Goal: Task Accomplishment & Management: Manage account settings

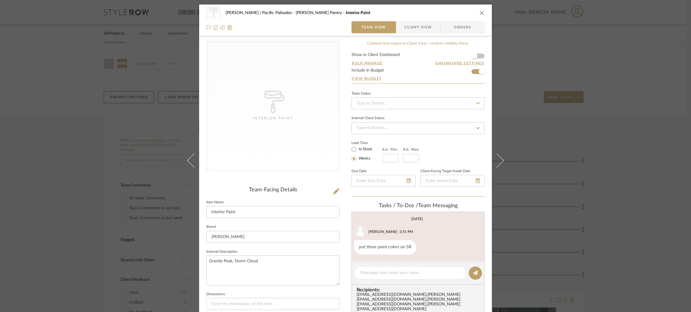
click at [102, 73] on div "CategoryIconPaint Created with Sketch. Interior Paint Stuart | Pacific Palisade…" at bounding box center [345, 156] width 691 height 312
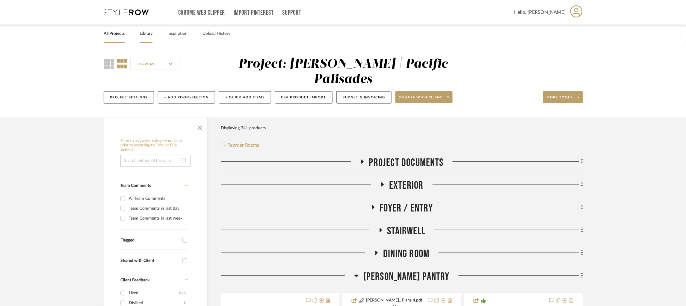
click at [144, 37] on link "Library" at bounding box center [146, 34] width 13 height 8
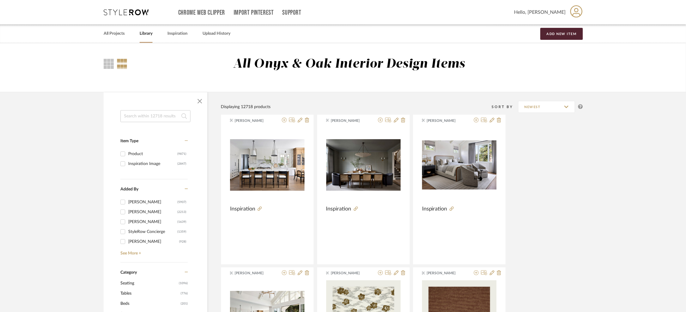
click at [162, 117] on input at bounding box center [155, 116] width 70 height 12
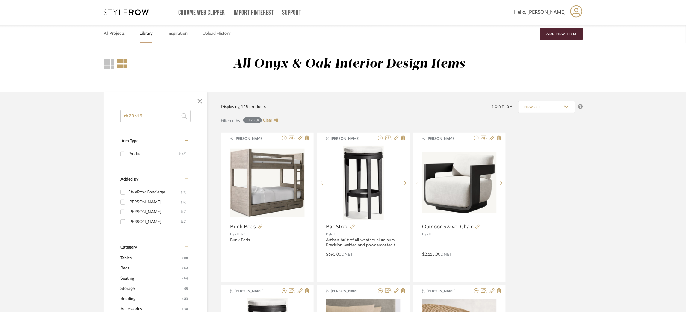
type input "rh28a19"
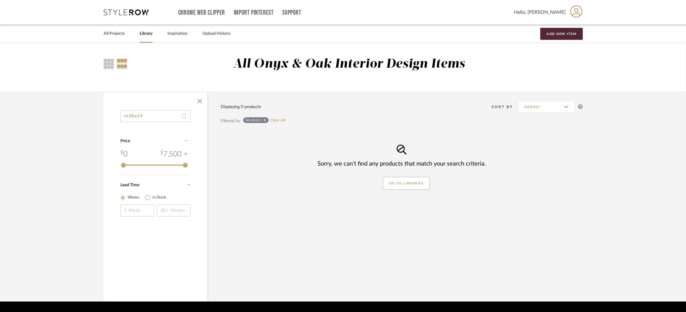
click at [280, 117] on div "rh28a19 Clear All" at bounding box center [264, 120] width 42 height 7
click at [281, 120] on link "Clear All" at bounding box center [277, 120] width 15 height 5
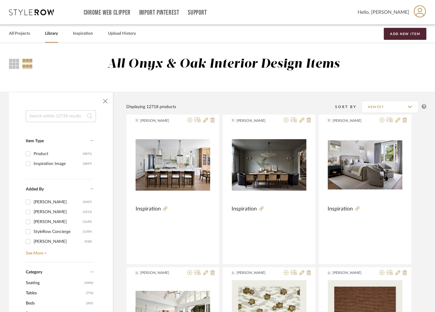
click at [33, 15] on icon at bounding box center [31, 12] width 45 height 6
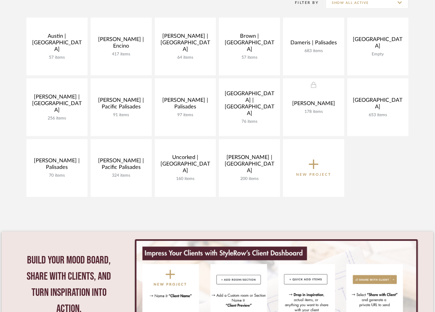
scroll to position [135, 0]
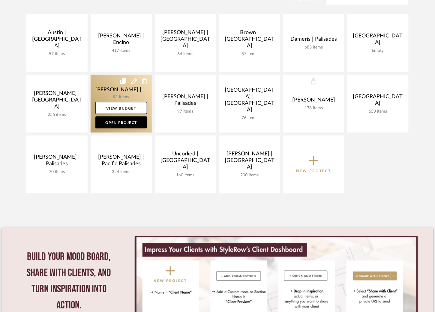
click at [97, 85] on link at bounding box center [121, 104] width 61 height 58
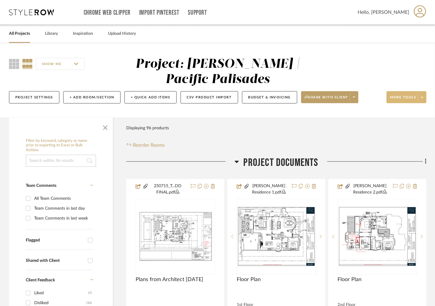
click at [419, 96] on span at bounding box center [422, 97] width 8 height 9
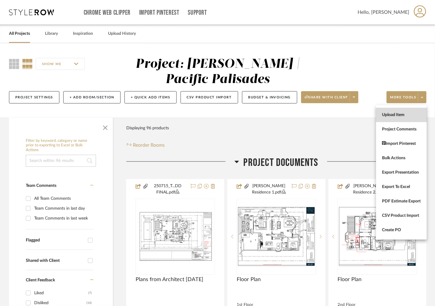
click at [403, 113] on span "Upload Item" at bounding box center [401, 114] width 39 height 5
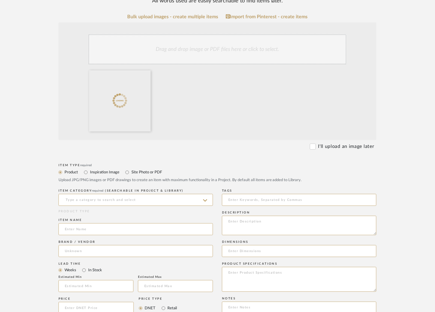
scroll to position [180, 0]
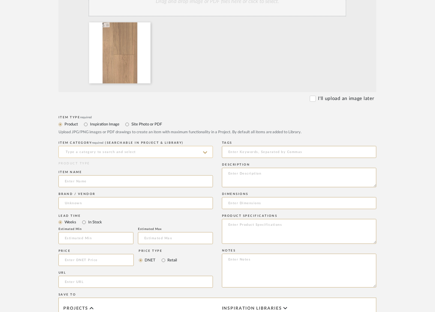
click at [114, 153] on input at bounding box center [135, 152] width 154 height 12
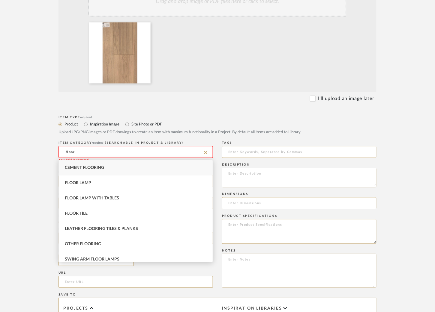
drag, startPoint x: 90, startPoint y: 152, endPoint x: 25, endPoint y: 152, distance: 65.3
click at [25, 152] on upload-items "Create new item in Jacobs | Pacific Palisades Upload photos, documents or PDFs,…" at bounding box center [217, 171] width 435 height 616
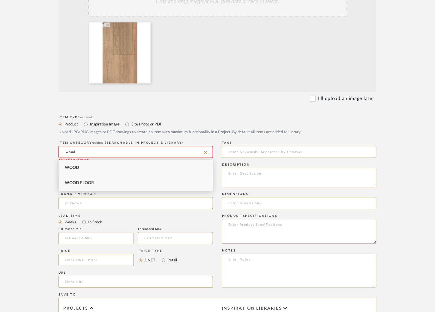
click at [77, 179] on div "Wood Floor" at bounding box center [136, 183] width 154 height 15
type input "Wood Floor"
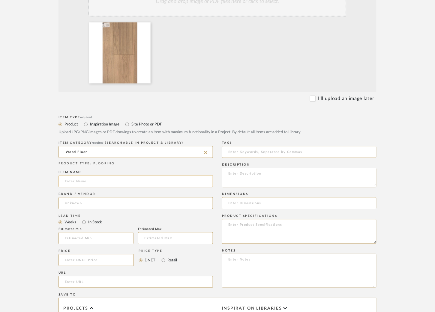
click at [77, 185] on input at bounding box center [135, 182] width 154 height 12
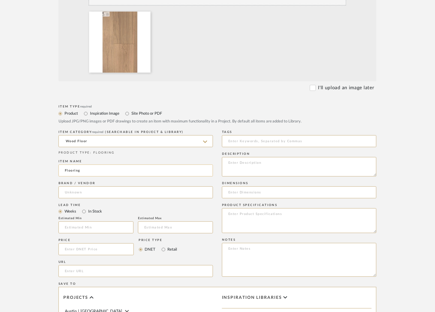
scroll to position [192, 0]
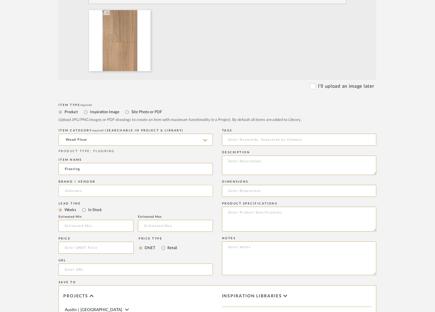
type input "Flooring"
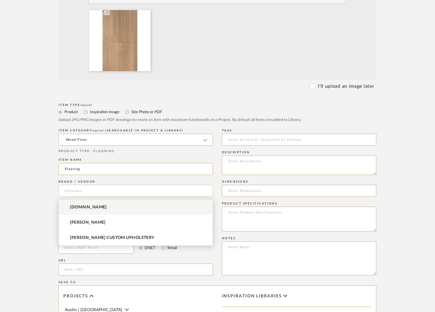
click at [73, 194] on input at bounding box center [135, 191] width 154 height 12
click at [113, 210] on span "Roland Hardwood Flooring" at bounding box center [96, 207] width 53 height 5
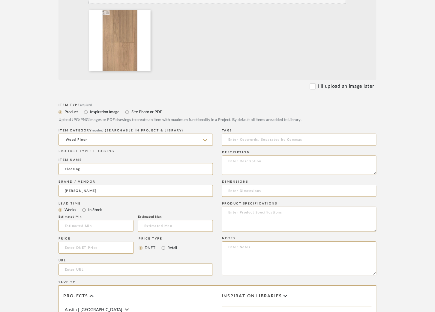
type input "Roland Hardwood Flooring"
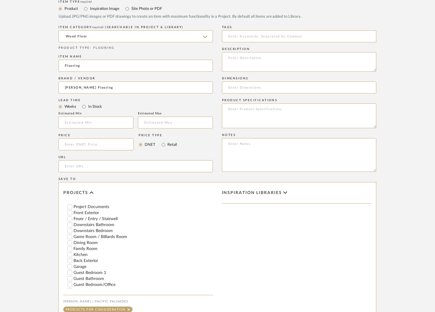
scroll to position [87, 0]
click at [68, 223] on input "Foyer / Entry / Stairwell" at bounding box center [70, 220] width 6 height 6
checkbox input "false"
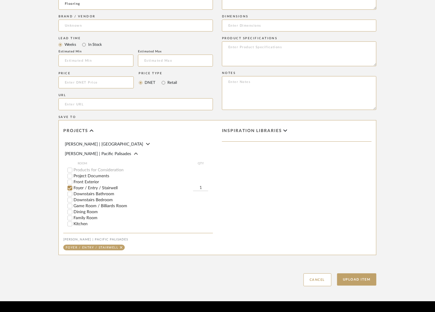
scroll to position [378, 0]
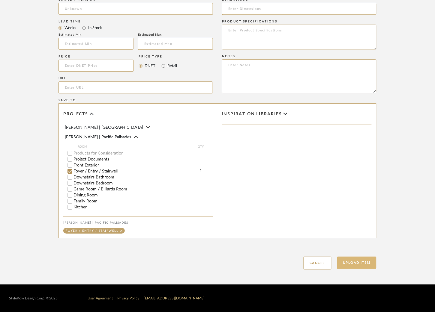
click at [353, 263] on button "Upload Item" at bounding box center [357, 263] width 40 height 12
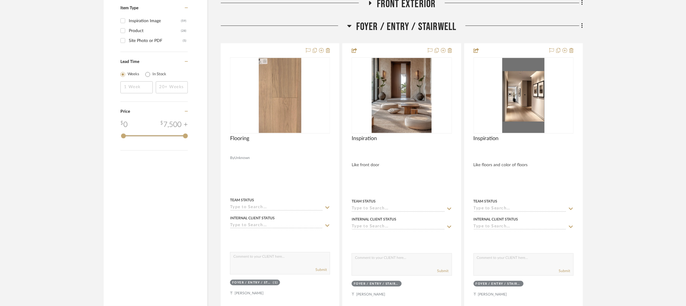
scroll to position [723, 0]
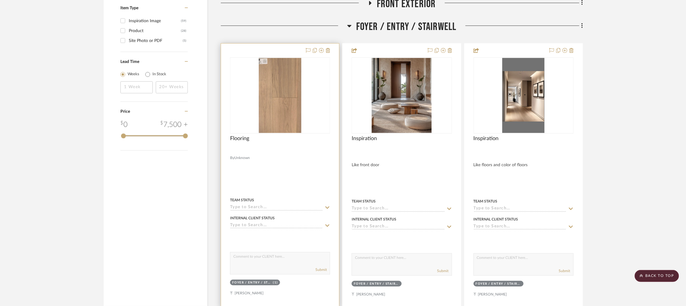
click at [282, 73] on img "0" at bounding box center [280, 95] width 43 height 75
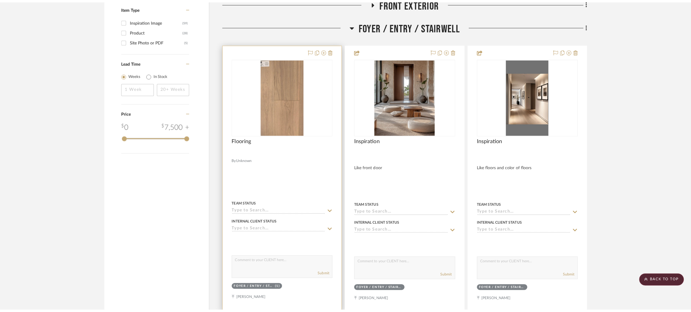
scroll to position [0, 0]
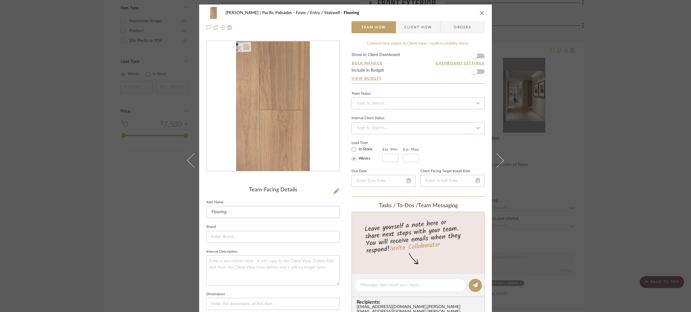
click at [587, 90] on div "Jacobs | Pacific Palisades Foyer / Entry / Stairwell Flooring Team View Client …" at bounding box center [345, 156] width 691 height 312
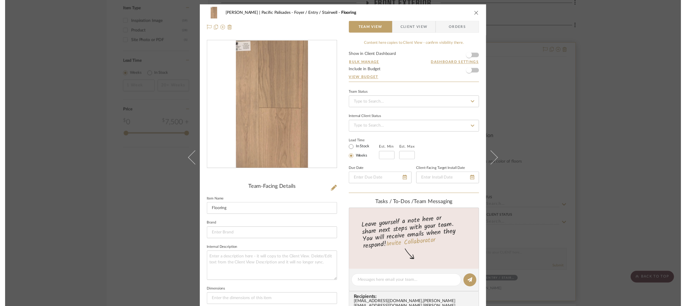
scroll to position [723, 0]
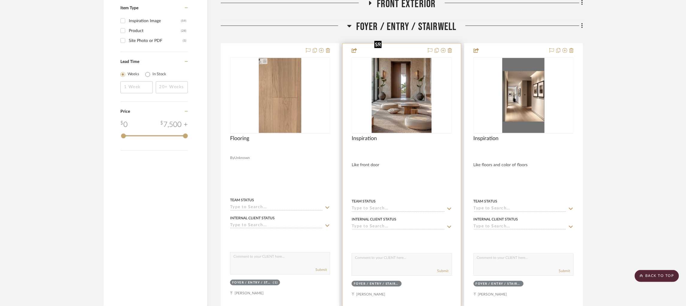
click at [424, 70] on img "0" at bounding box center [402, 95] width 60 height 75
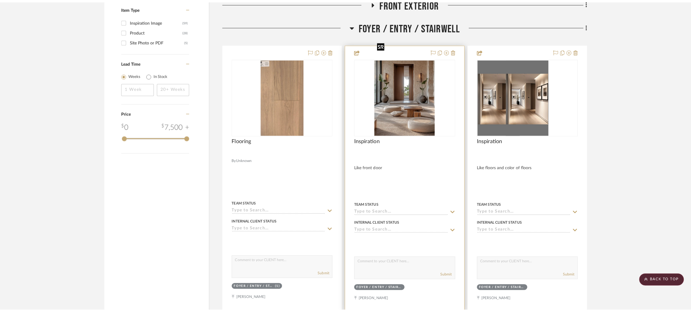
scroll to position [0, 0]
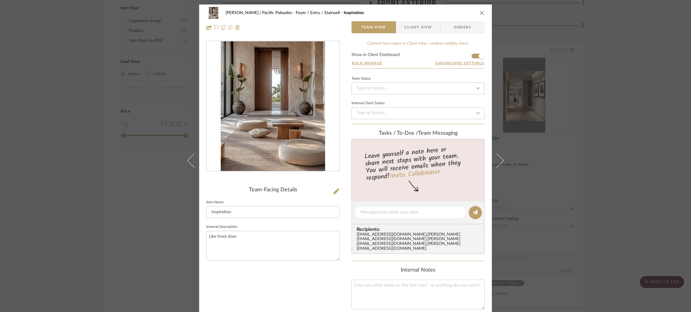
click at [581, 87] on div "Jacobs | Pacific Palisades Foyer / Entry / Stairwell Inspiration Team View Clie…" at bounding box center [345, 156] width 691 height 312
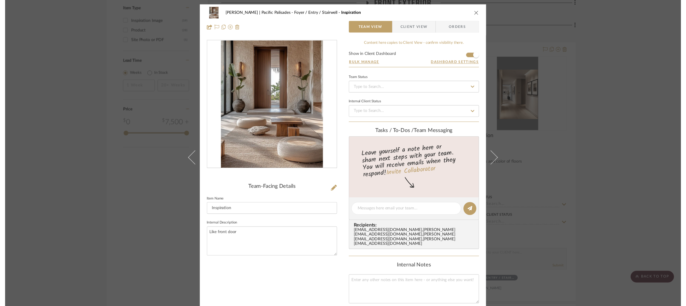
scroll to position [723, 0]
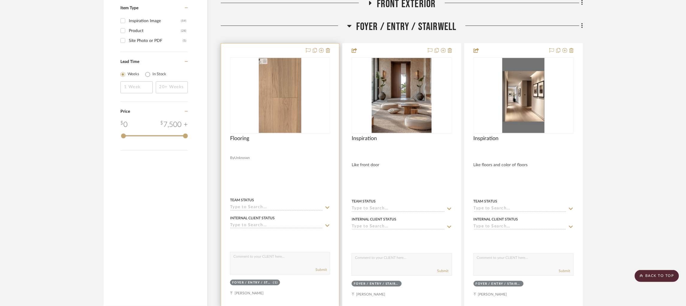
click at [297, 80] on img "0" at bounding box center [280, 95] width 43 height 75
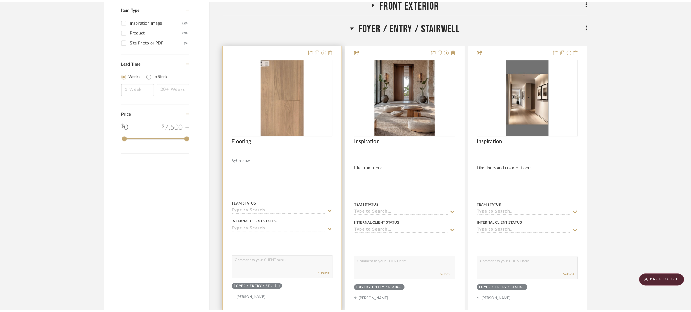
scroll to position [0, 0]
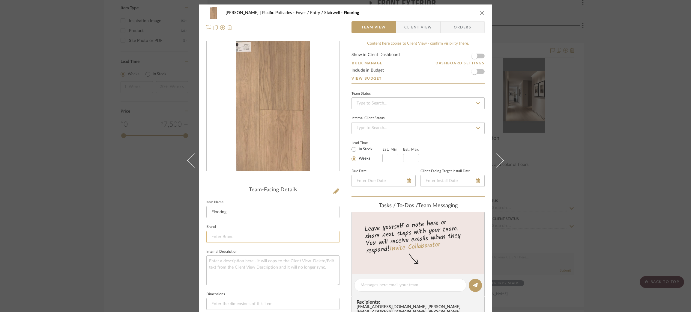
click at [232, 235] on input at bounding box center [272, 237] width 133 height 12
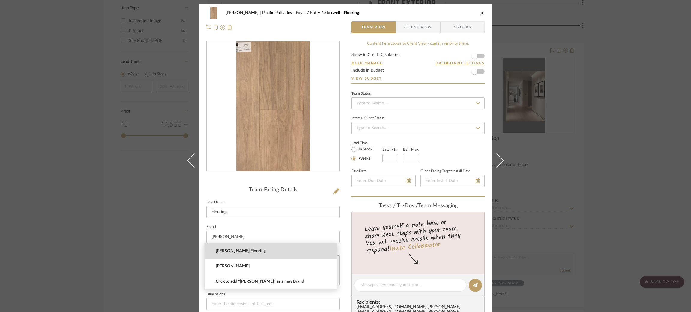
click at [238, 253] on span "Roland Hardwood Flooring" at bounding box center [273, 251] width 115 height 5
type input "Roland Hardwood Flooring"
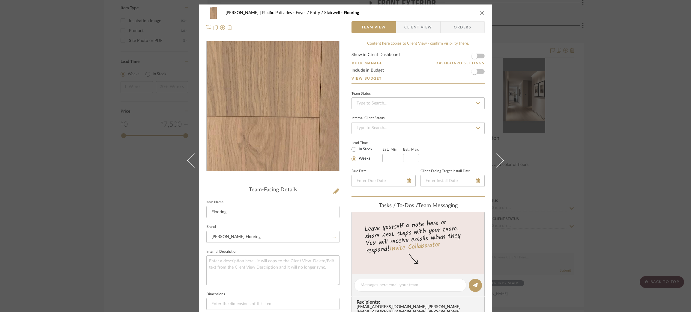
click at [293, 107] on img "0" at bounding box center [273, 106] width 74 height 130
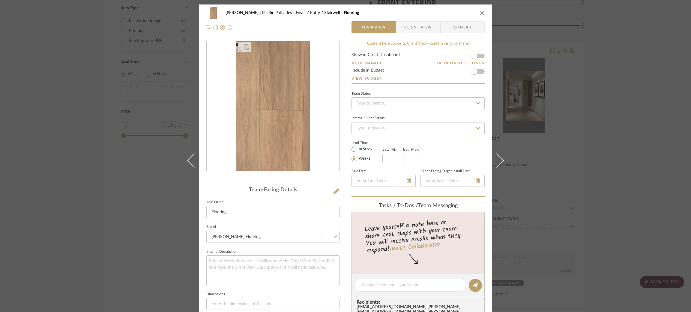
click at [265, 55] on img "0" at bounding box center [273, 106] width 74 height 130
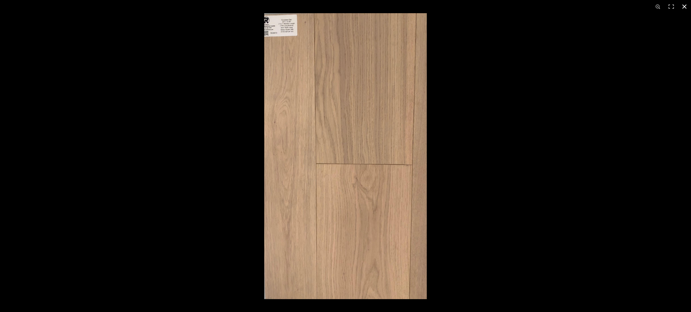
click at [235, 70] on div at bounding box center [345, 156] width 691 height 312
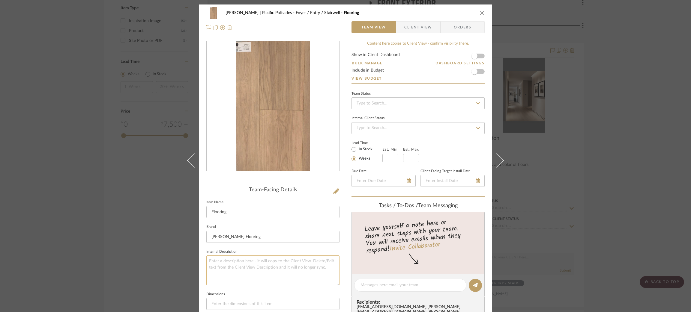
click at [262, 259] on textarea at bounding box center [272, 271] width 133 height 30
type textarea "RH28A19"
click at [233, 303] on input at bounding box center [272, 304] width 133 height 12
click at [67, 165] on div "Jacobs | Pacific Palisades Foyer / Entry / Stairwell Flooring Team View Client …" at bounding box center [345, 156] width 691 height 312
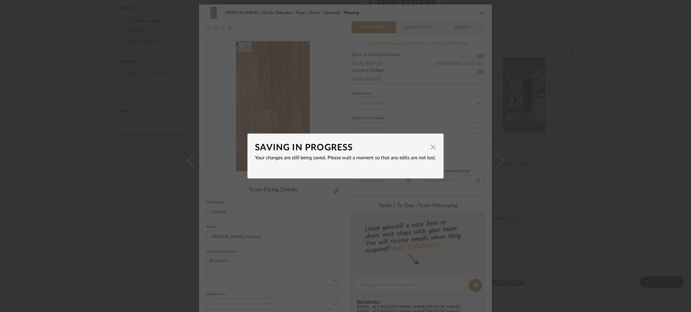
click at [104, 181] on div "SAVING IN PROGRESS × Your changes are still being saved. Please wait a moment s…" at bounding box center [345, 156] width 691 height 312
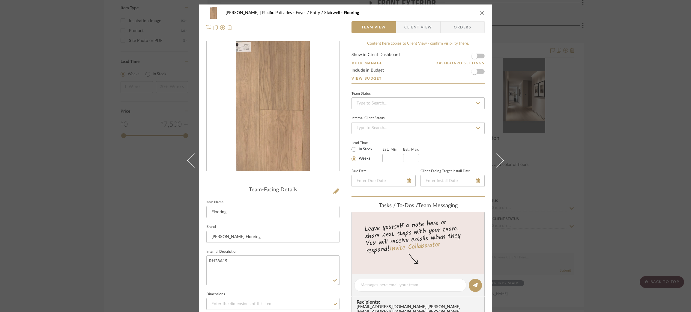
click at [127, 184] on div "Jacobs | Pacific Palisades Foyer / Entry / Stairwell Flooring Team View Client …" at bounding box center [345, 156] width 691 height 312
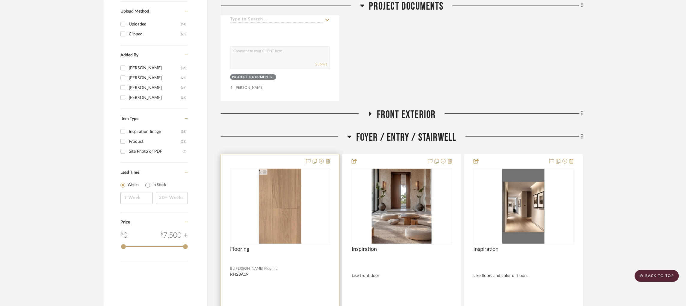
scroll to position [612, 0]
click at [296, 206] on img "0" at bounding box center [280, 206] width 43 height 75
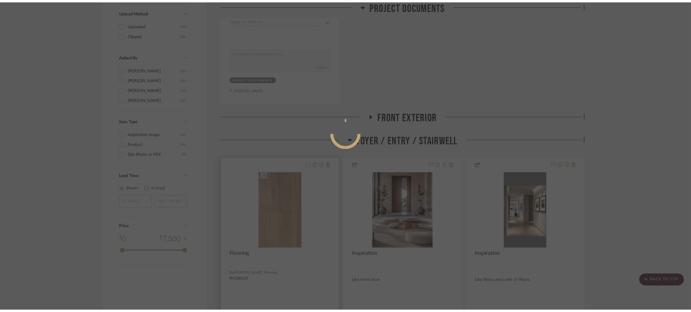
scroll to position [0, 0]
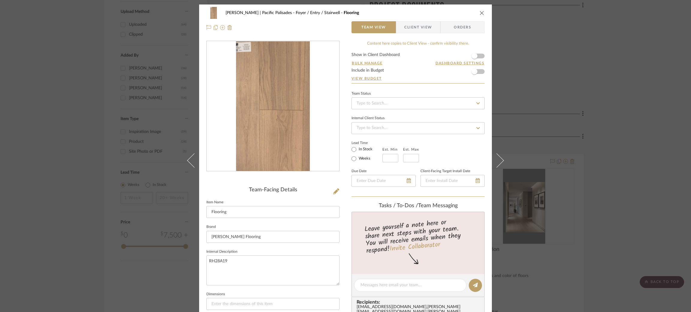
click at [629, 63] on div "Jacobs | Pacific Palisades Foyer / Entry / Stairwell Flooring Team View Client …" at bounding box center [345, 156] width 691 height 312
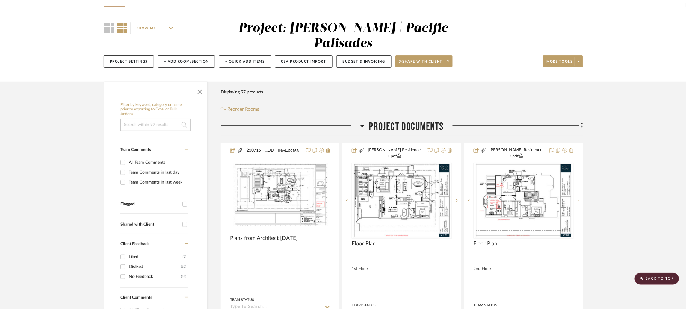
scroll to position [8, 0]
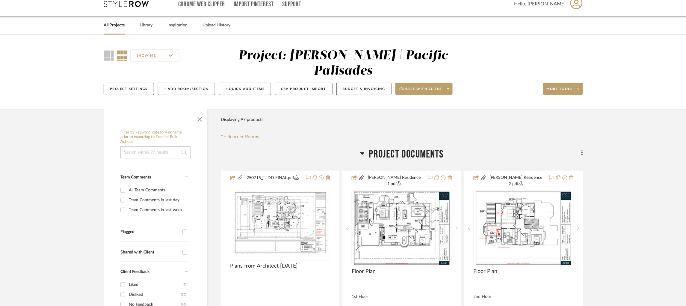
click at [133, 5] on icon at bounding box center [126, 4] width 45 height 6
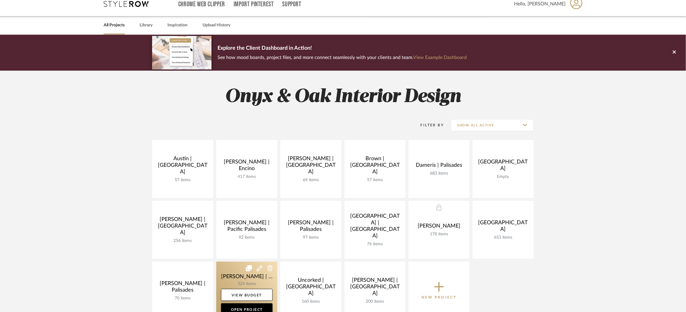
click at [233, 276] on link at bounding box center [246, 291] width 61 height 58
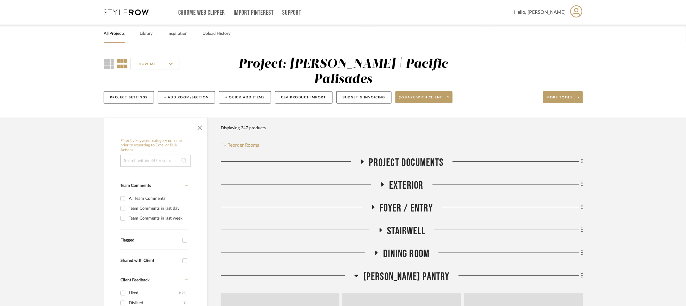
click at [144, 155] on input at bounding box center [155, 161] width 70 height 12
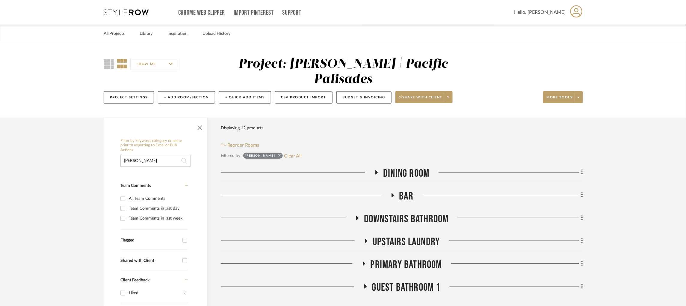
scroll to position [111, 0]
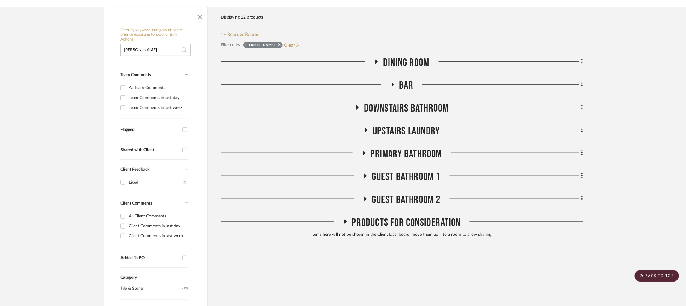
click at [364, 197] on icon at bounding box center [365, 199] width 2 height 4
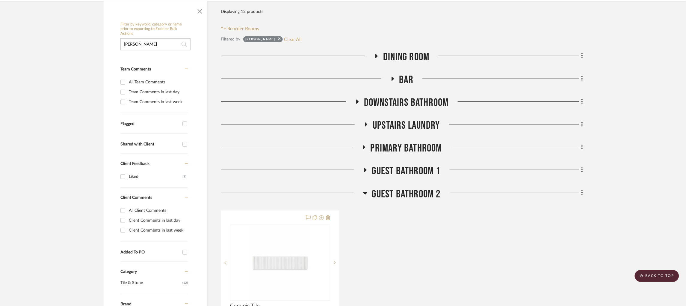
scroll to position [115, 0]
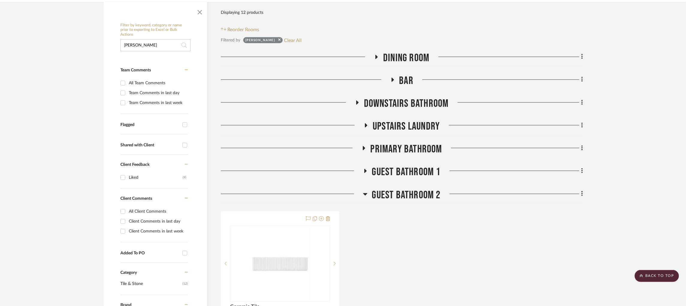
click at [154, 39] on input "ann sacks nova" at bounding box center [155, 45] width 70 height 12
type input "ann sacks novah"
click at [368, 169] on icon at bounding box center [365, 171] width 7 height 4
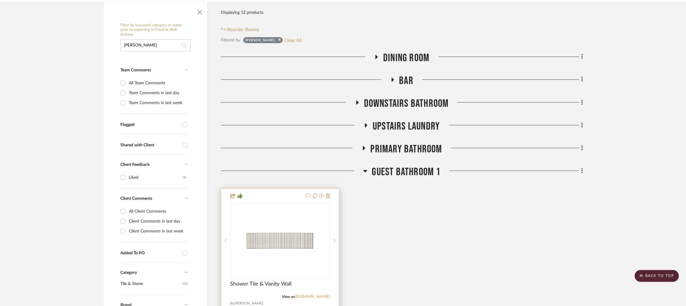
click at [321, 294] on link "annsacks.com" at bounding box center [312, 296] width 35 height 4
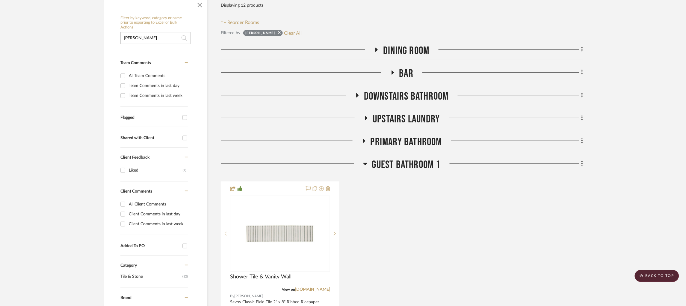
scroll to position [124, 0]
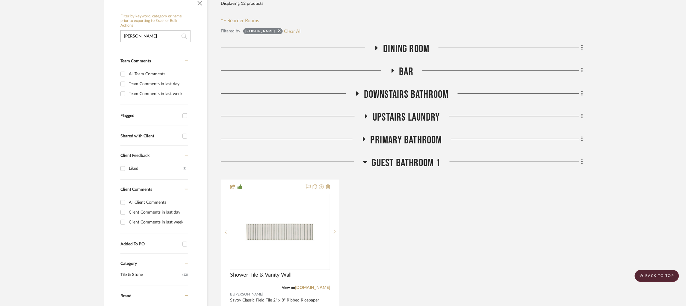
click at [364, 134] on h3 "Primary Bathroom" at bounding box center [402, 140] width 81 height 13
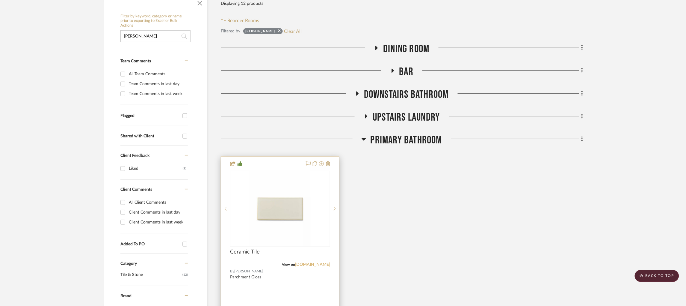
click at [311, 262] on link "annsacks.kohler.com" at bounding box center [312, 264] width 35 height 4
click at [367, 114] on icon at bounding box center [366, 116] width 7 height 4
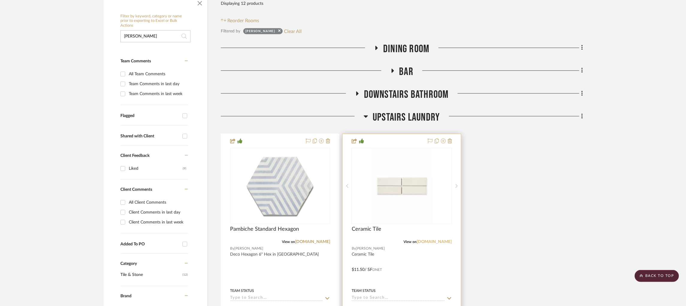
click at [434, 239] on link "annsacks.kohler.com" at bounding box center [434, 241] width 35 height 4
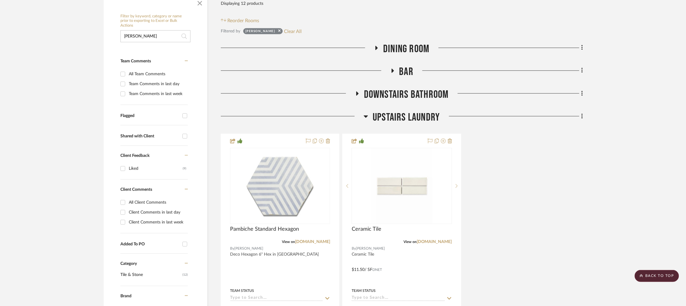
click at [359, 91] on icon at bounding box center [357, 93] width 7 height 4
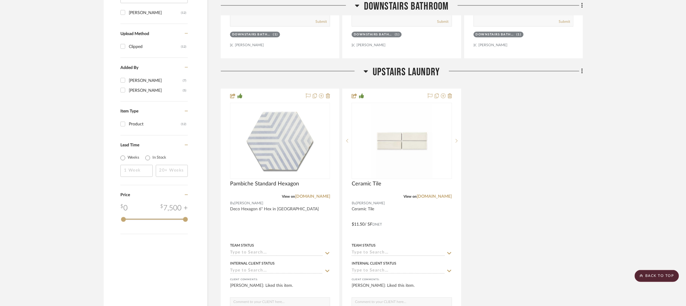
scroll to position [441, 0]
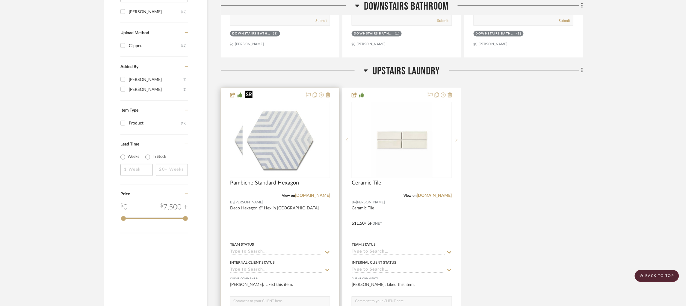
click at [278, 129] on img at bounding box center [280, 139] width 75 height 75
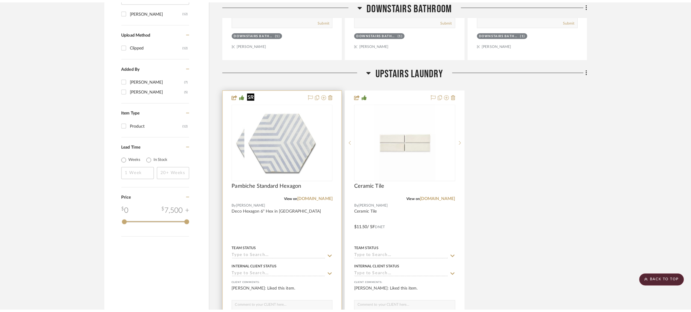
scroll to position [0, 0]
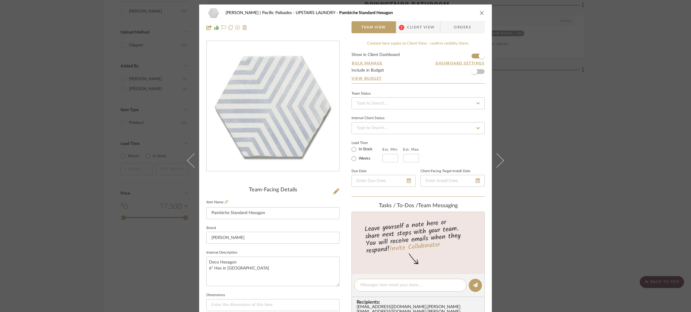
click at [374, 285] on textarea at bounding box center [410, 285] width 100 height 6
type textarea "Can I remove this?"
click at [473, 285] on icon at bounding box center [475, 285] width 5 height 5
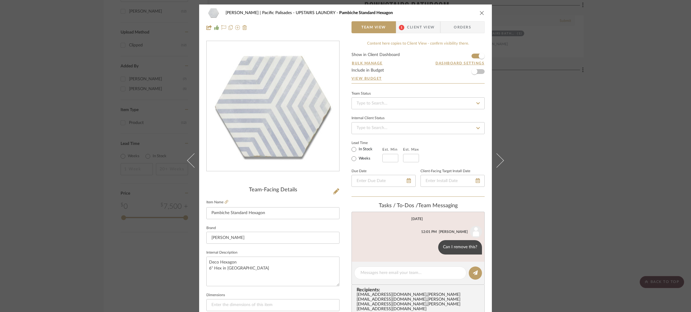
click at [617, 168] on div "Stuart | Pacific Palisades UPSTAIRS LAUNDRY Pambiche Standard Hexagon Team View…" at bounding box center [345, 156] width 691 height 312
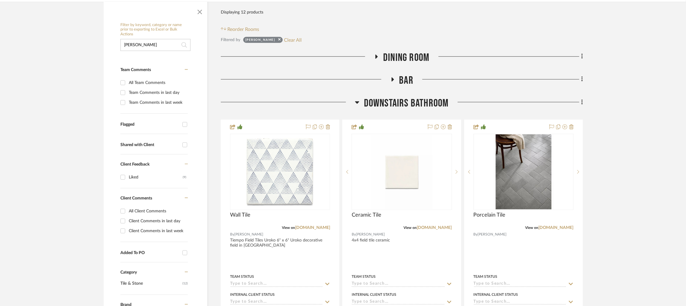
scroll to position [117, 0]
click at [392, 76] on icon at bounding box center [393, 78] width 2 height 4
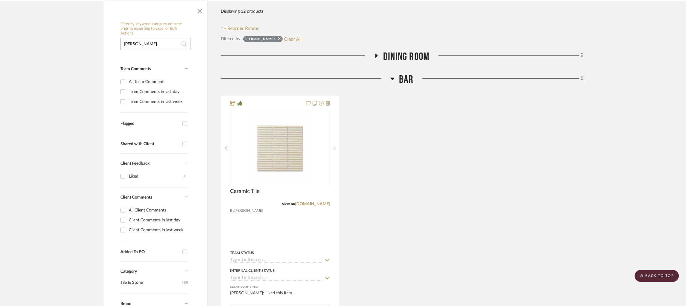
click at [375, 53] on icon at bounding box center [376, 55] width 7 height 4
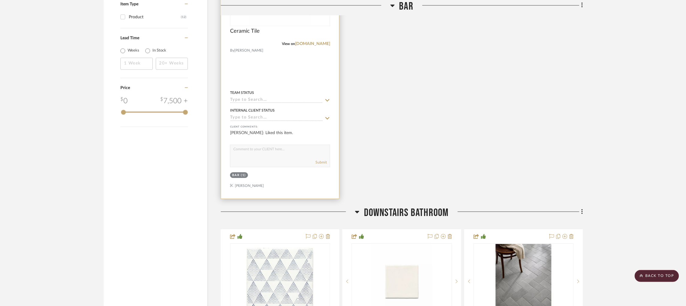
scroll to position [716, 0]
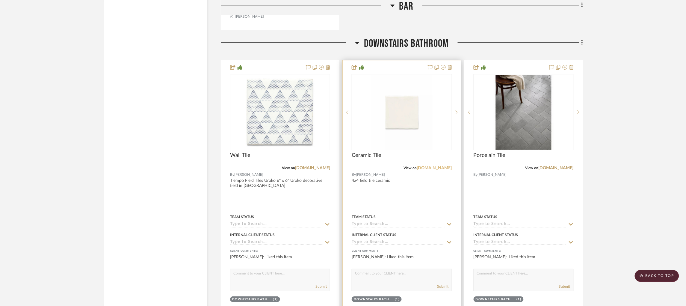
click at [438, 166] on link "annsacks.kohler.com" at bounding box center [434, 168] width 35 height 4
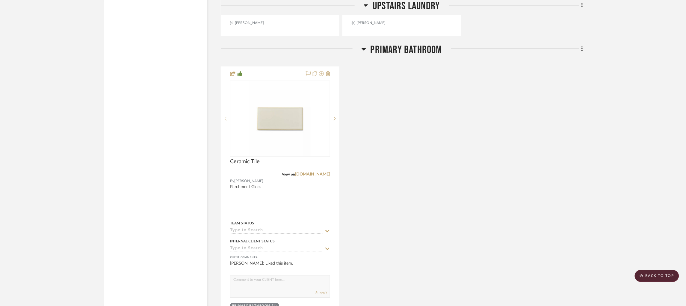
scroll to position [1300, 0]
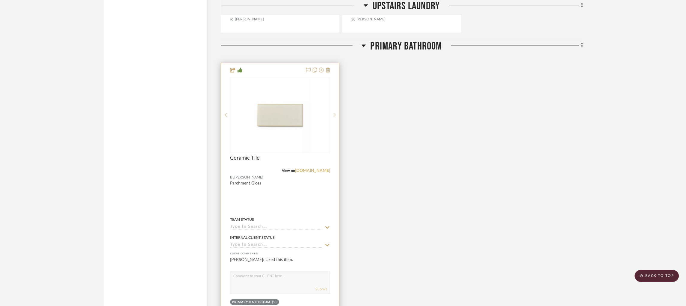
click at [316, 168] on link "annsacks.kohler.com" at bounding box center [312, 170] width 35 height 4
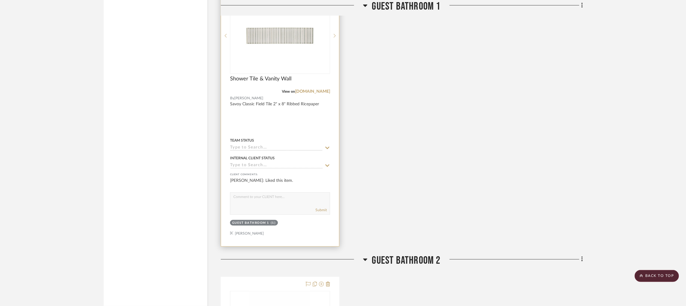
scroll to position [1675, 0]
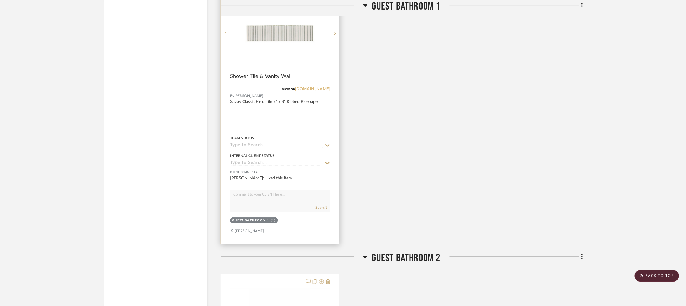
click at [314, 87] on link "annsacks.com" at bounding box center [312, 89] width 35 height 4
click at [298, 38] on img "0" at bounding box center [280, 33] width 75 height 75
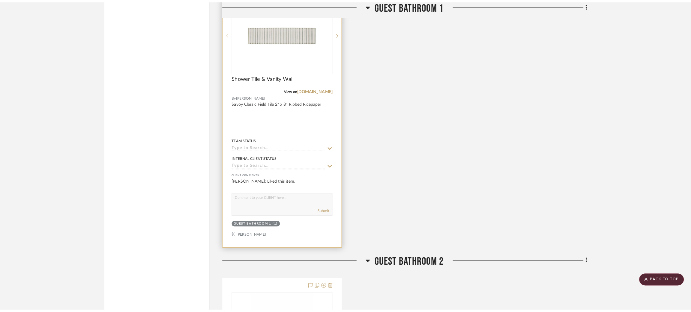
scroll to position [0, 0]
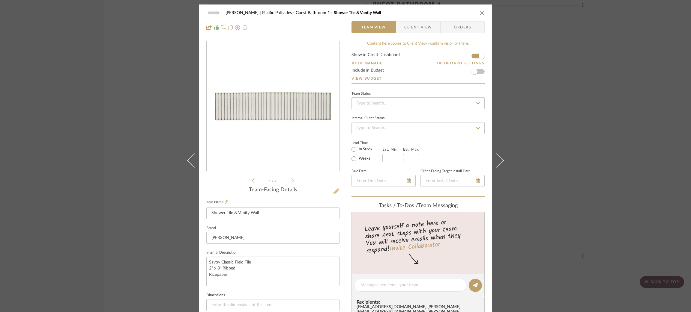
click at [334, 192] on icon at bounding box center [336, 192] width 6 height 6
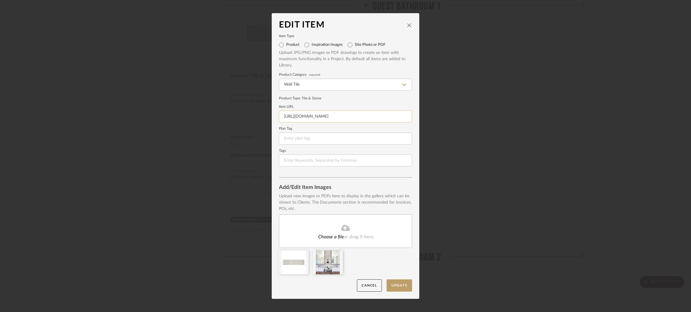
click at [306, 118] on input "https://www.annsacks.com/products/tile-stone-mosaic/savoy-classic-field-tile#/s…" at bounding box center [345, 117] width 133 height 12
paste input "annsacks.kohler.com/p/tile/savoy-2-x-8-ribbed-field-tile-as11682-field-2x8?skuI…"
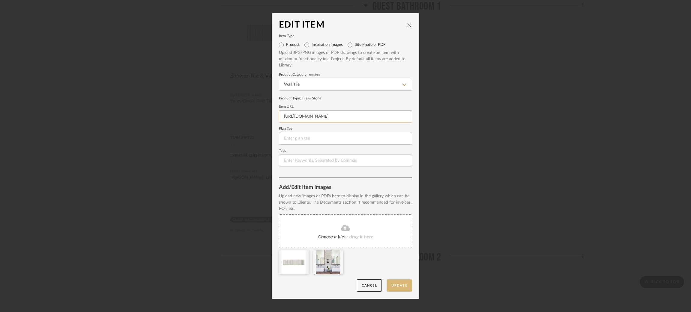
type input "https://annsacks.kohler.com/p/tile/savoy-2-x-8-ribbed-field-tile-as11682-field-…"
click at [392, 281] on button "Update" at bounding box center [398, 286] width 25 height 12
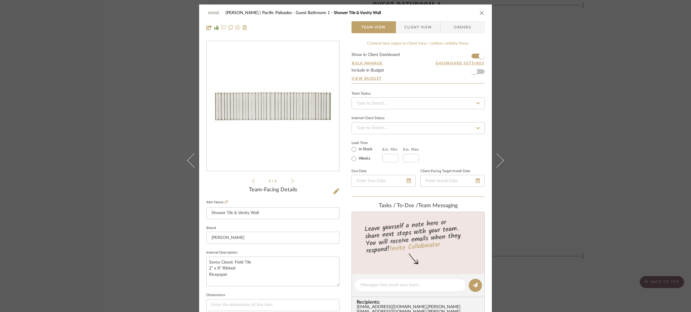
click at [142, 158] on div "Stuart | Pacific Palisades Guest Bathroom 1 Shower Tile & Vanity Wall Team View…" at bounding box center [345, 156] width 691 height 312
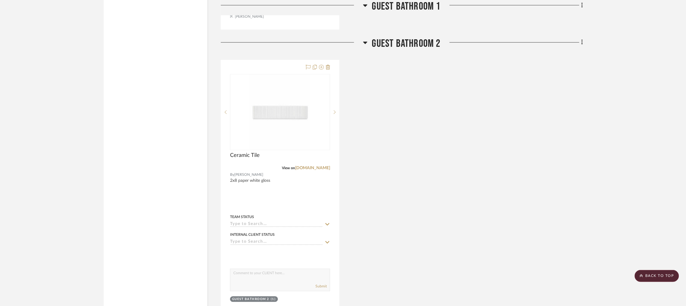
scroll to position [1892, 0]
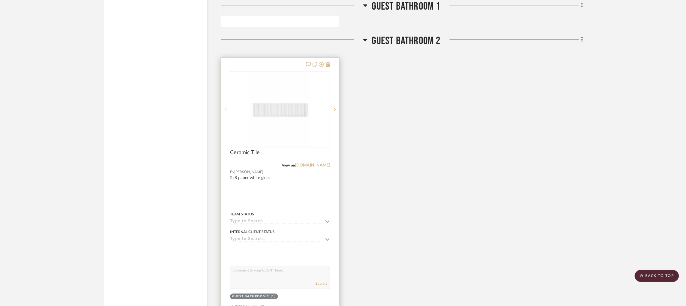
click at [307, 163] on link "annsacks.kohler.com" at bounding box center [312, 165] width 35 height 4
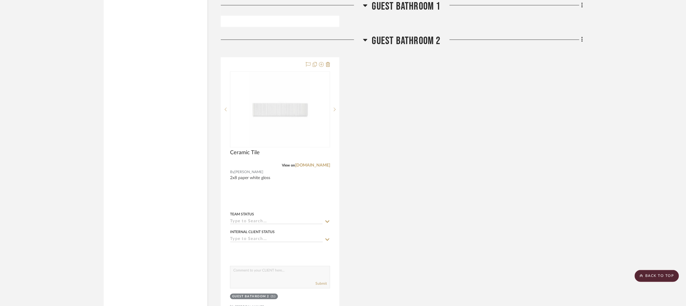
scroll to position [1972, 0]
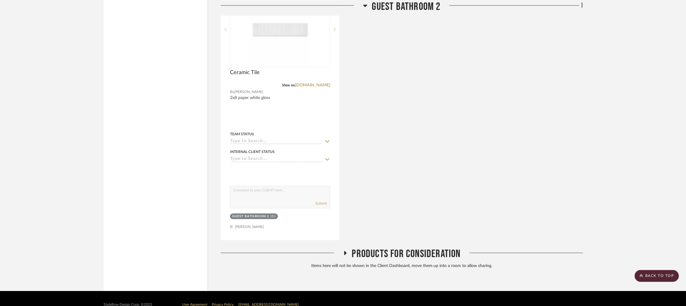
click at [344, 251] on fa-icon at bounding box center [345, 255] width 4 height 9
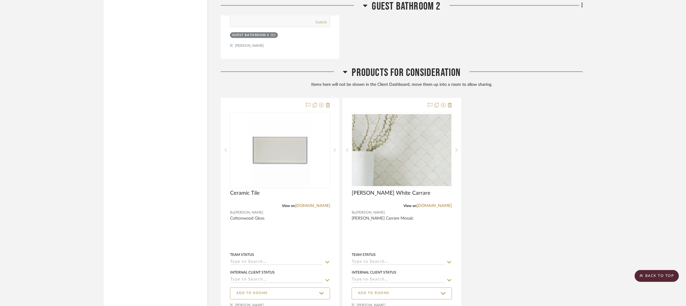
scroll to position [2153, 0]
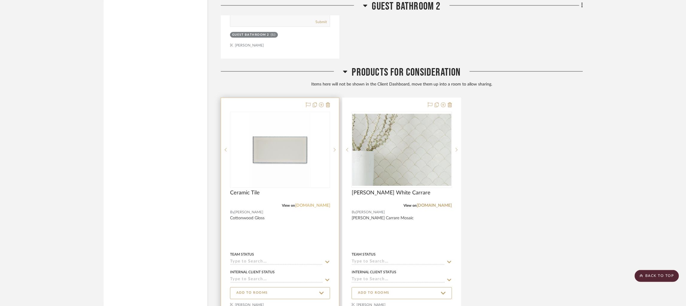
click at [316, 203] on link "annsacks.kohler.com" at bounding box center [312, 205] width 35 height 4
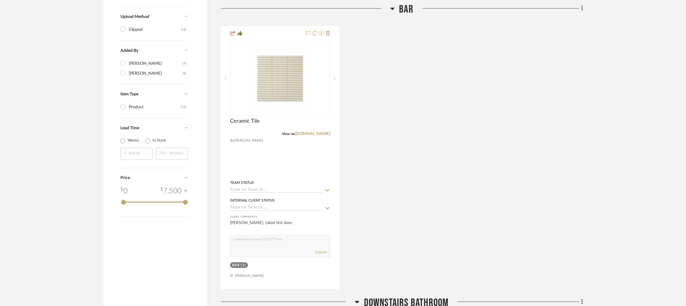
scroll to position [460, 0]
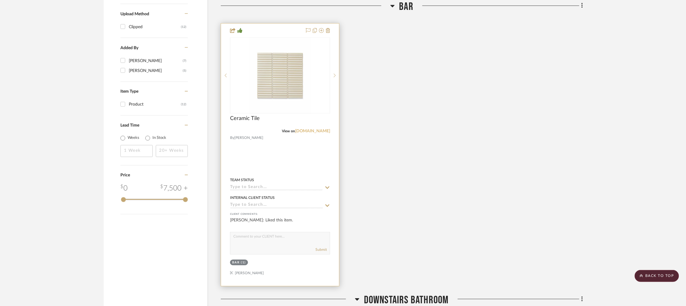
click at [304, 129] on link "annsacks.kohler.com" at bounding box center [312, 131] width 35 height 4
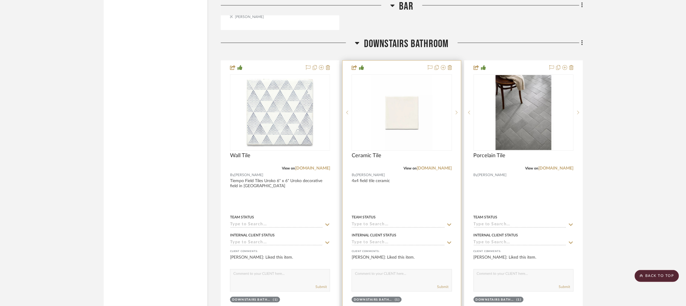
scroll to position [717, 0]
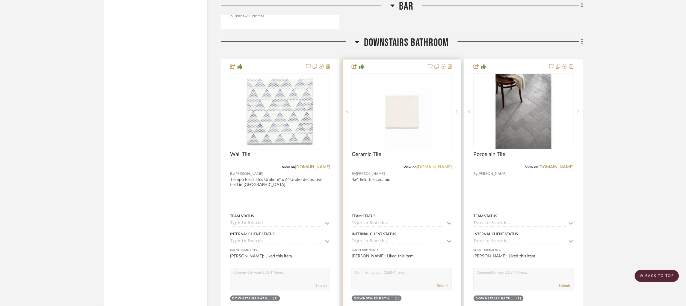
click at [439, 165] on link "annsacks.kohler.com" at bounding box center [434, 167] width 35 height 4
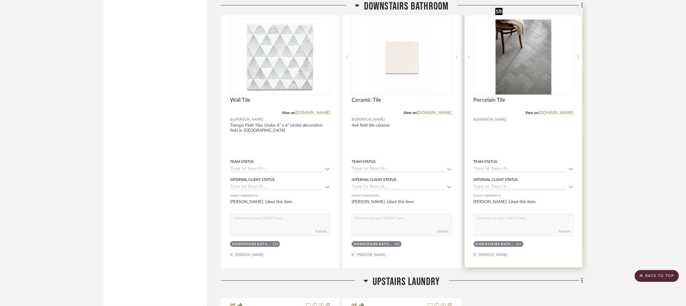
scroll to position [771, 0]
click at [562, 111] on link "tilebar.com" at bounding box center [556, 113] width 35 height 4
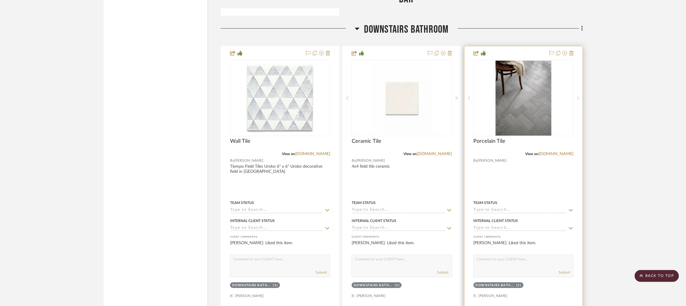
scroll to position [726, 0]
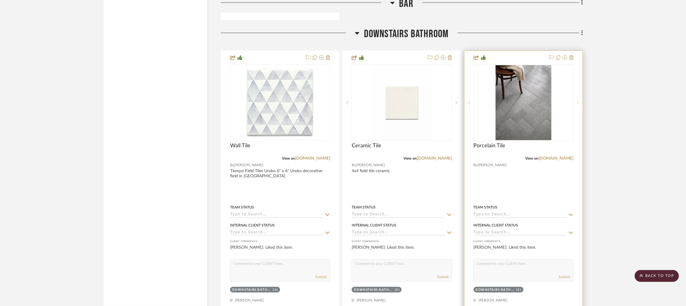
click at [579, 100] on icon at bounding box center [579, 102] width 2 height 4
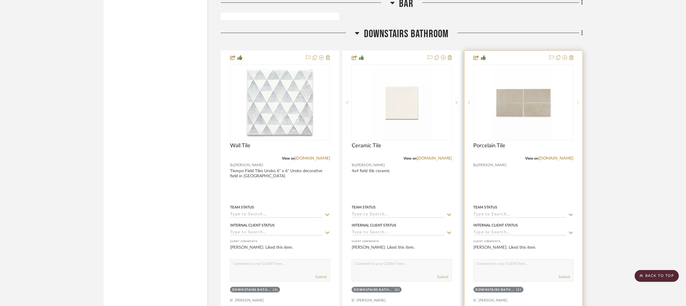
click at [578, 100] on icon at bounding box center [579, 102] width 2 height 4
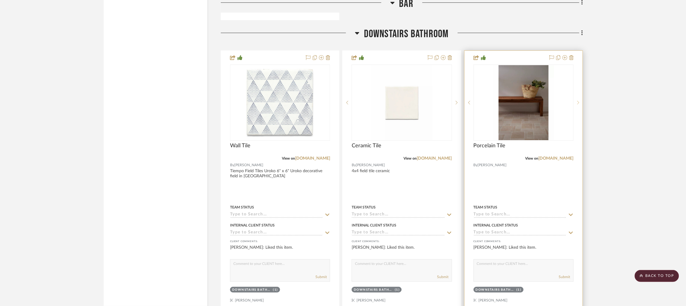
click at [578, 100] on icon at bounding box center [579, 102] width 2 height 4
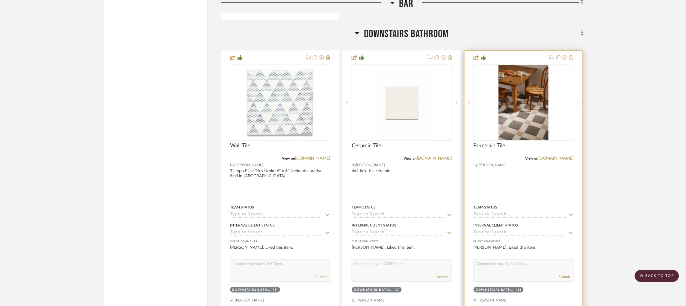
click at [577, 100] on sr-next-btn at bounding box center [578, 102] width 9 height 4
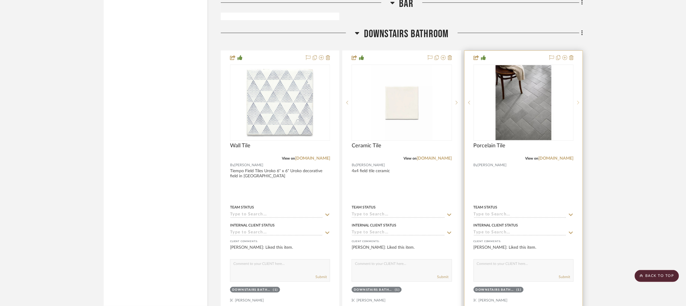
click at [578, 100] on icon at bounding box center [579, 102] width 2 height 4
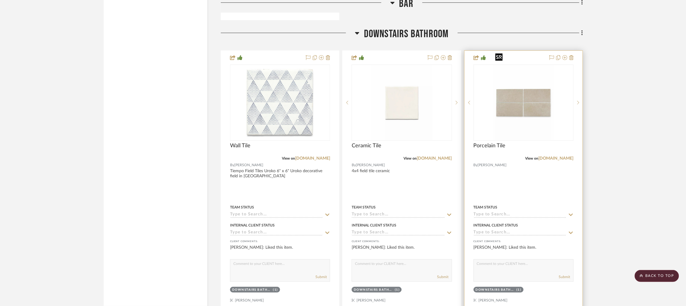
click at [531, 99] on img "1" at bounding box center [523, 102] width 61 height 75
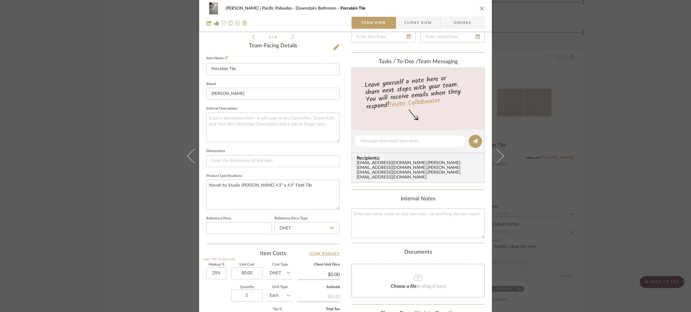
scroll to position [144, 0]
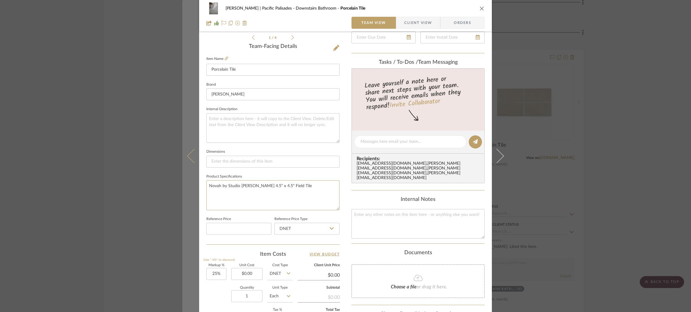
drag, startPoint x: 302, startPoint y: 183, endPoint x: 183, endPoint y: 168, distance: 119.6
click at [183, 168] on mat-dialog-content "Stuart | Pacific Palisades Downstairs Bathroom Porcelain Tile Team View Client …" at bounding box center [345, 138] width 326 height 554
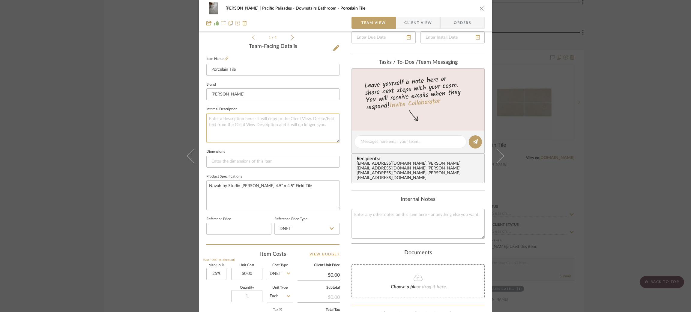
click at [308, 120] on textarea at bounding box center [272, 128] width 133 height 30
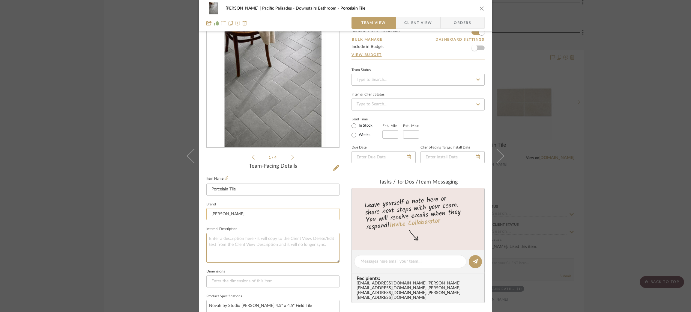
scroll to position [22, 0]
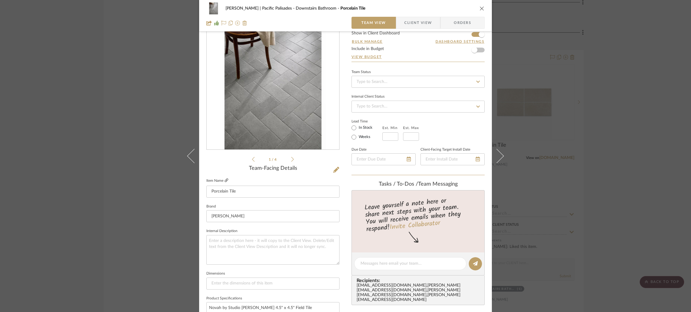
click at [225, 180] on icon at bounding box center [227, 181] width 4 height 4
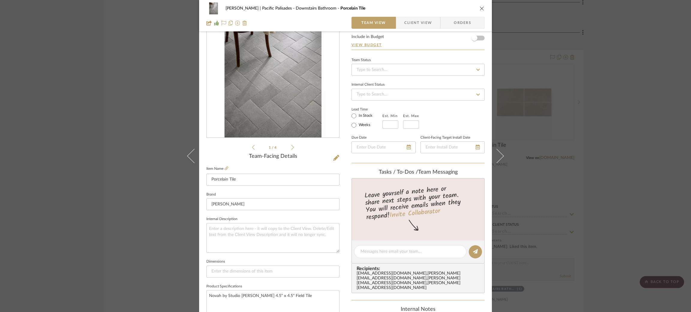
click at [291, 147] on icon at bounding box center [292, 147] width 3 height 5
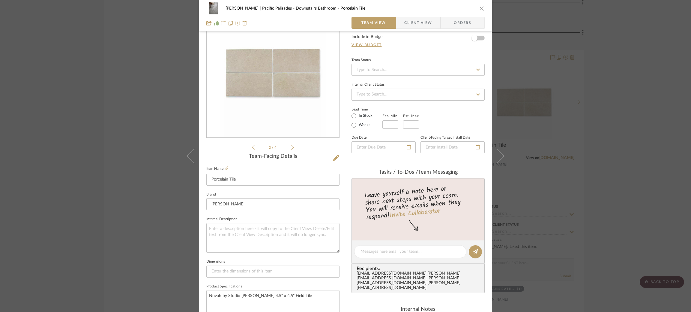
click at [291, 147] on icon at bounding box center [292, 147] width 3 height 5
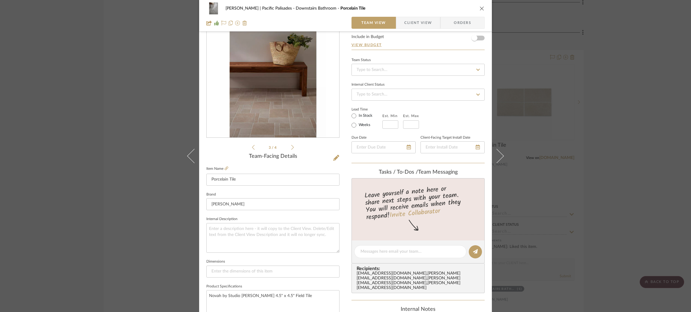
click at [291, 147] on icon at bounding box center [292, 147] width 3 height 5
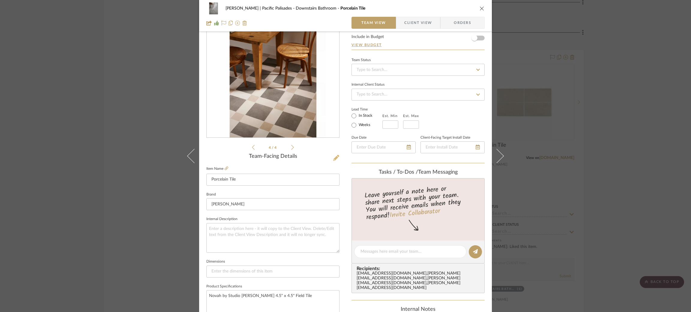
click at [334, 159] on icon at bounding box center [336, 158] width 6 height 6
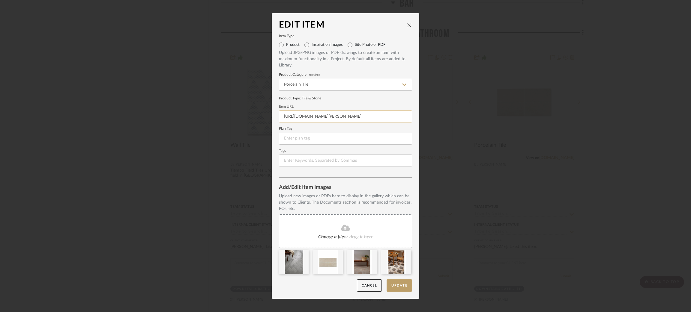
click at [314, 117] on input "https://www.tilebar.com/product/lumar-apuano-oro-white-24x48-matte-porcelain-ti…" at bounding box center [345, 117] width 133 height 12
paste input "annsacks.kohler.com/p/tile/novah-by-studio-mcgee-4-5-x-4-5-field-tile-as20652-0…"
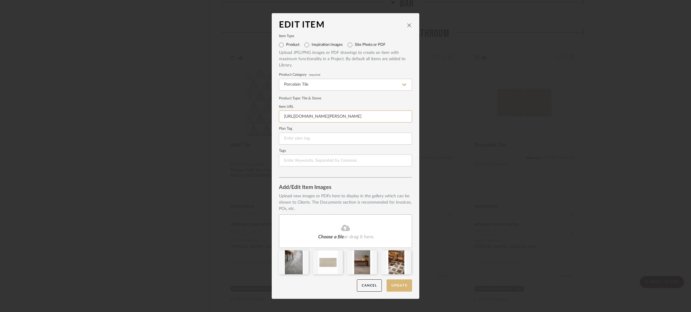
type input "https://annsacks.kohler.com/p/tile/novah-by-studio-mcgee-4-5-x-4-5-field-tile-a…"
click at [398, 286] on button "Update" at bounding box center [398, 286] width 25 height 12
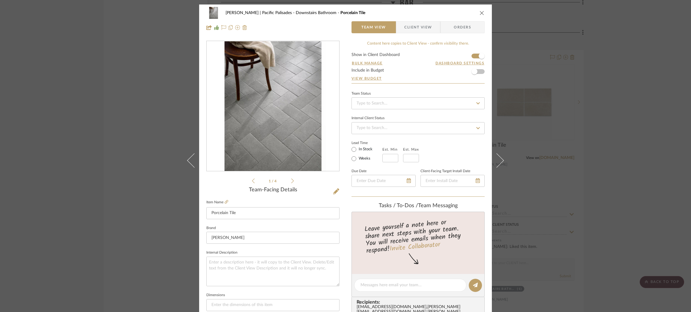
click at [141, 109] on div "Stuart | Pacific Palisades Downstairs Bathroom Porcelain Tile Team View Client …" at bounding box center [345, 156] width 691 height 312
